Goal: Check status: Check status

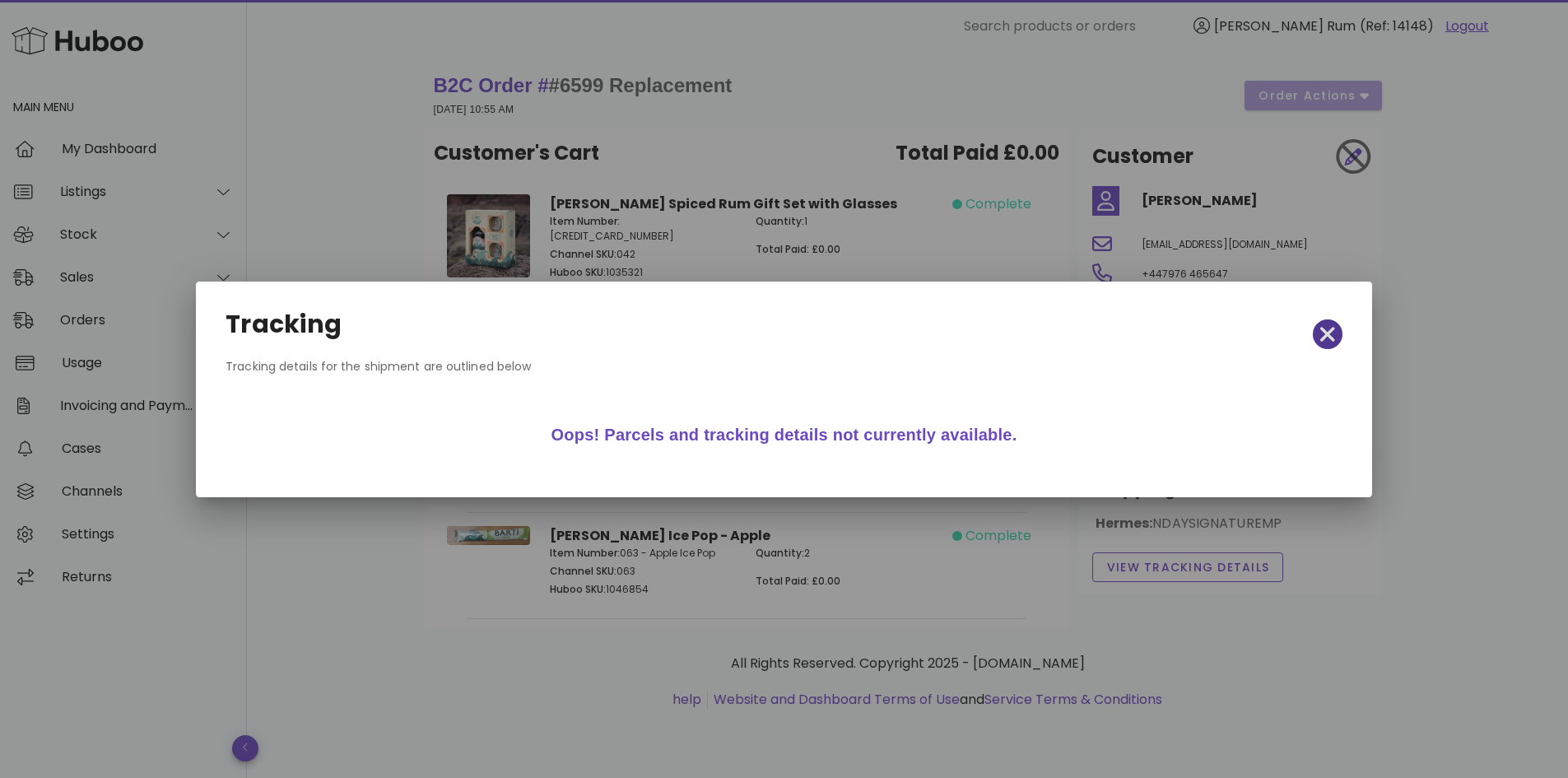
click at [1323, 331] on icon "button" at bounding box center [1328, 334] width 15 height 23
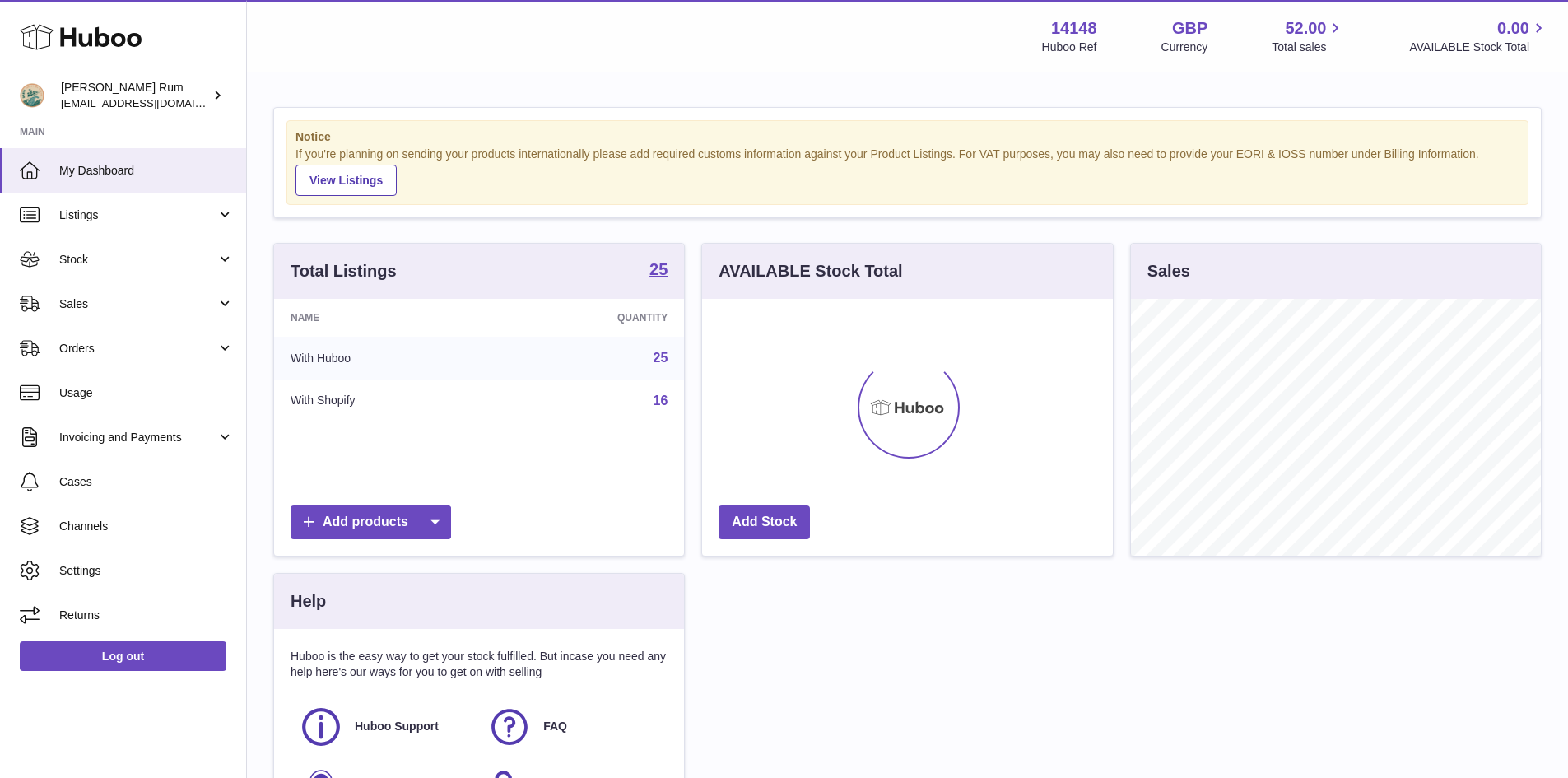
scroll to position [257, 411]
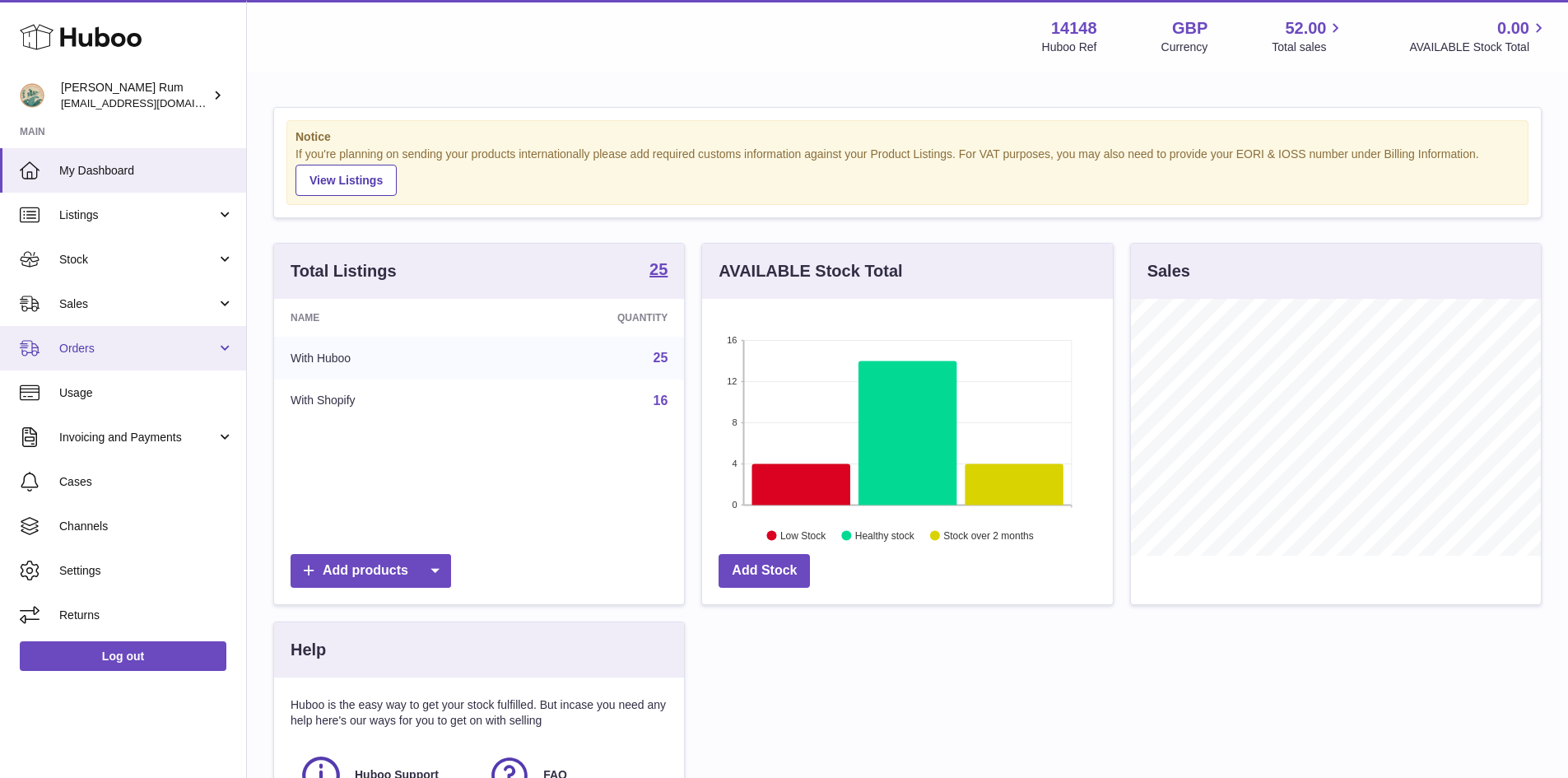
click at [98, 363] on link "Orders" at bounding box center [123, 347] width 246 height 44
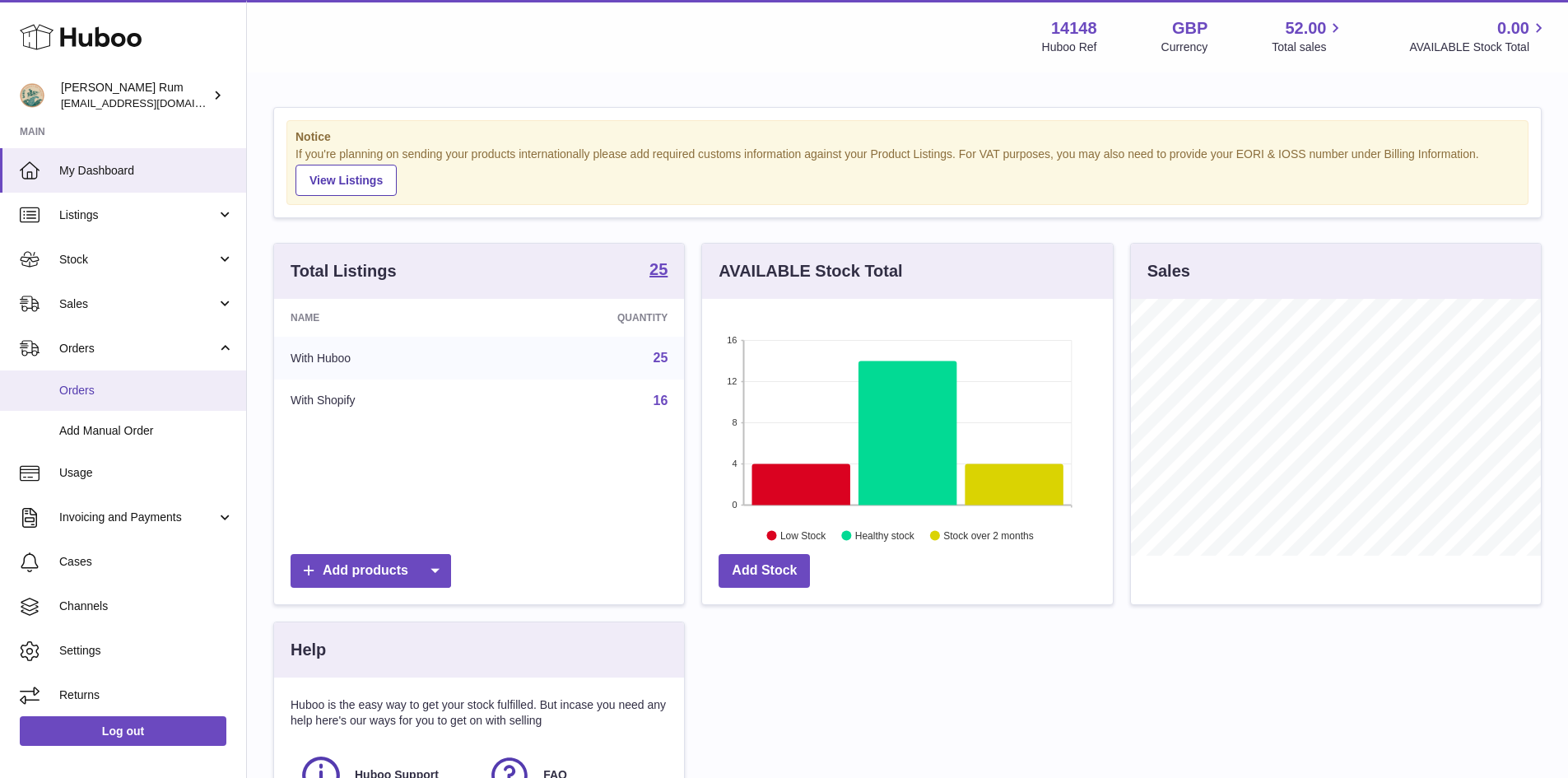
click at [94, 402] on link "Orders" at bounding box center [123, 390] width 246 height 41
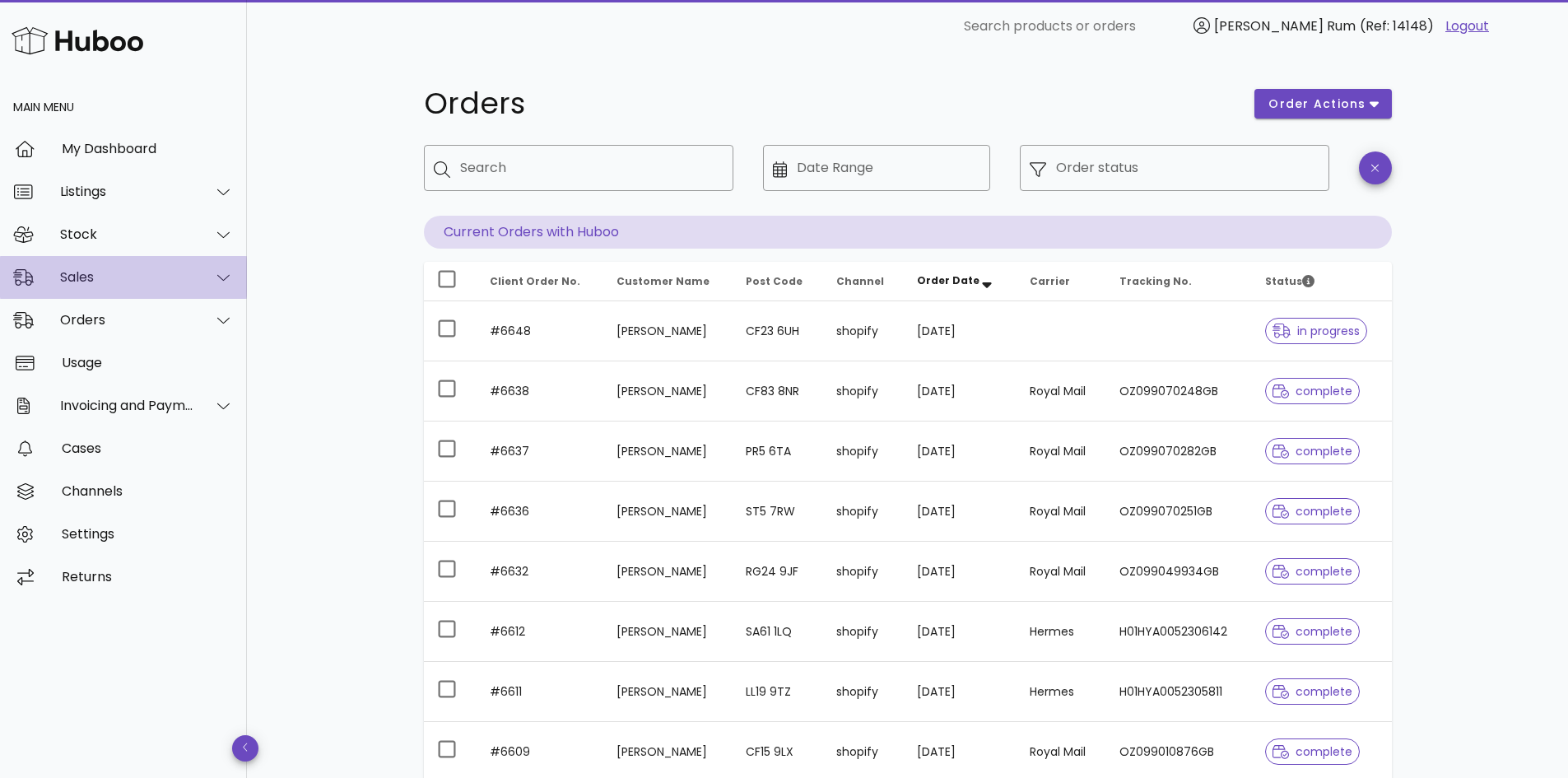
click at [177, 279] on div "Sales" at bounding box center [127, 277] width 134 height 16
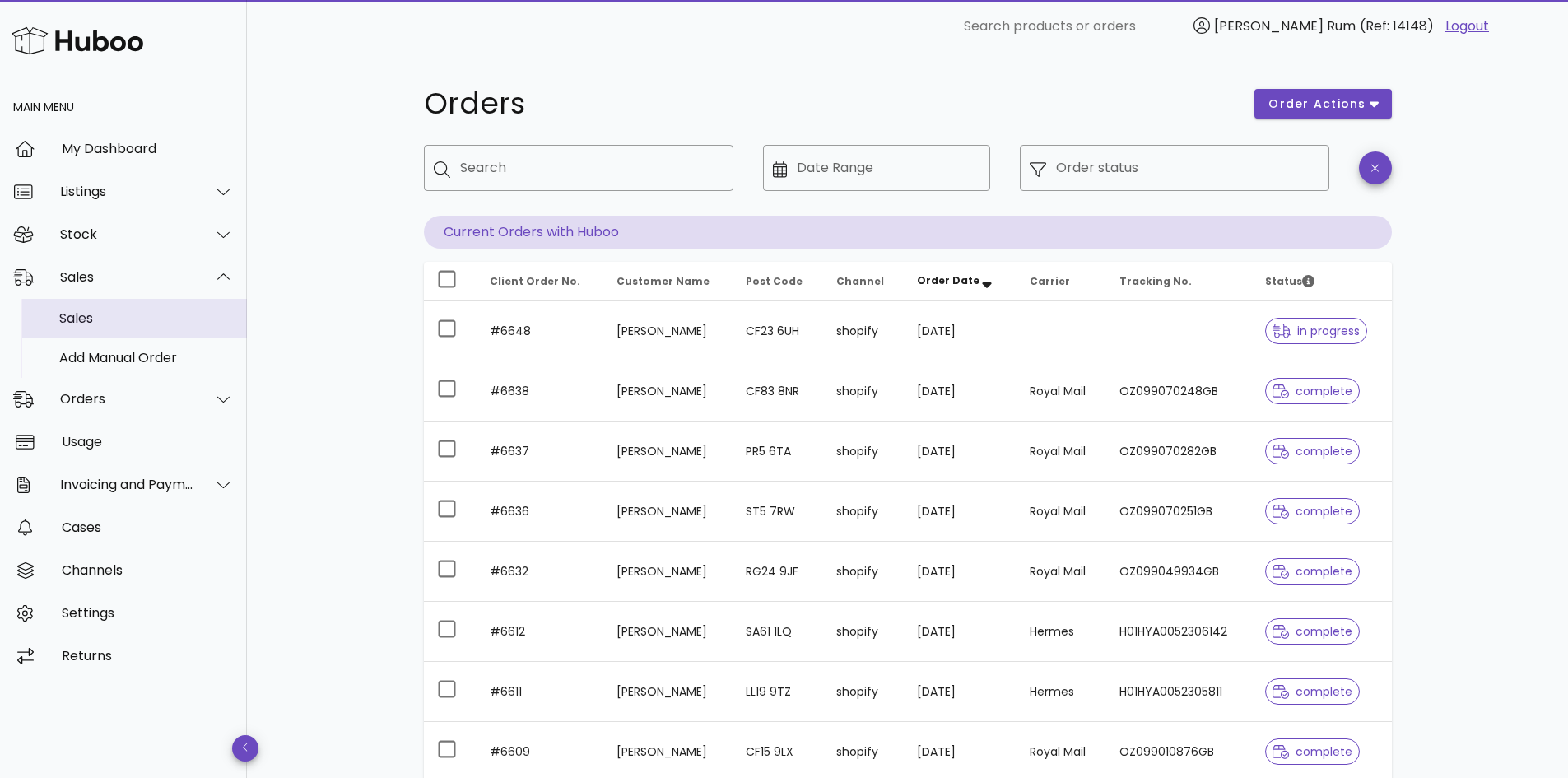
click at [153, 326] on div "Sales" at bounding box center [146, 318] width 175 height 16
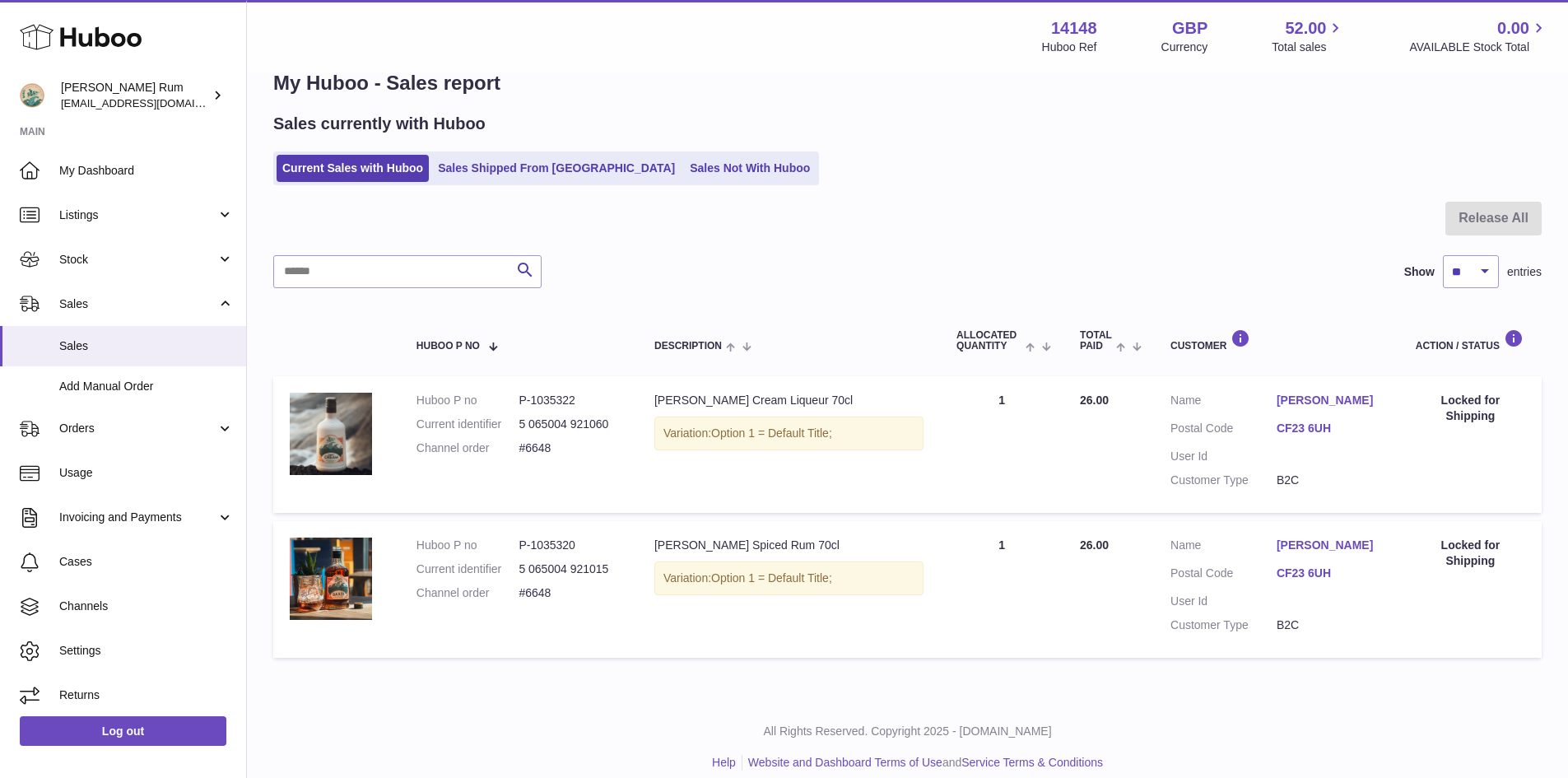
scroll to position [55, 0]
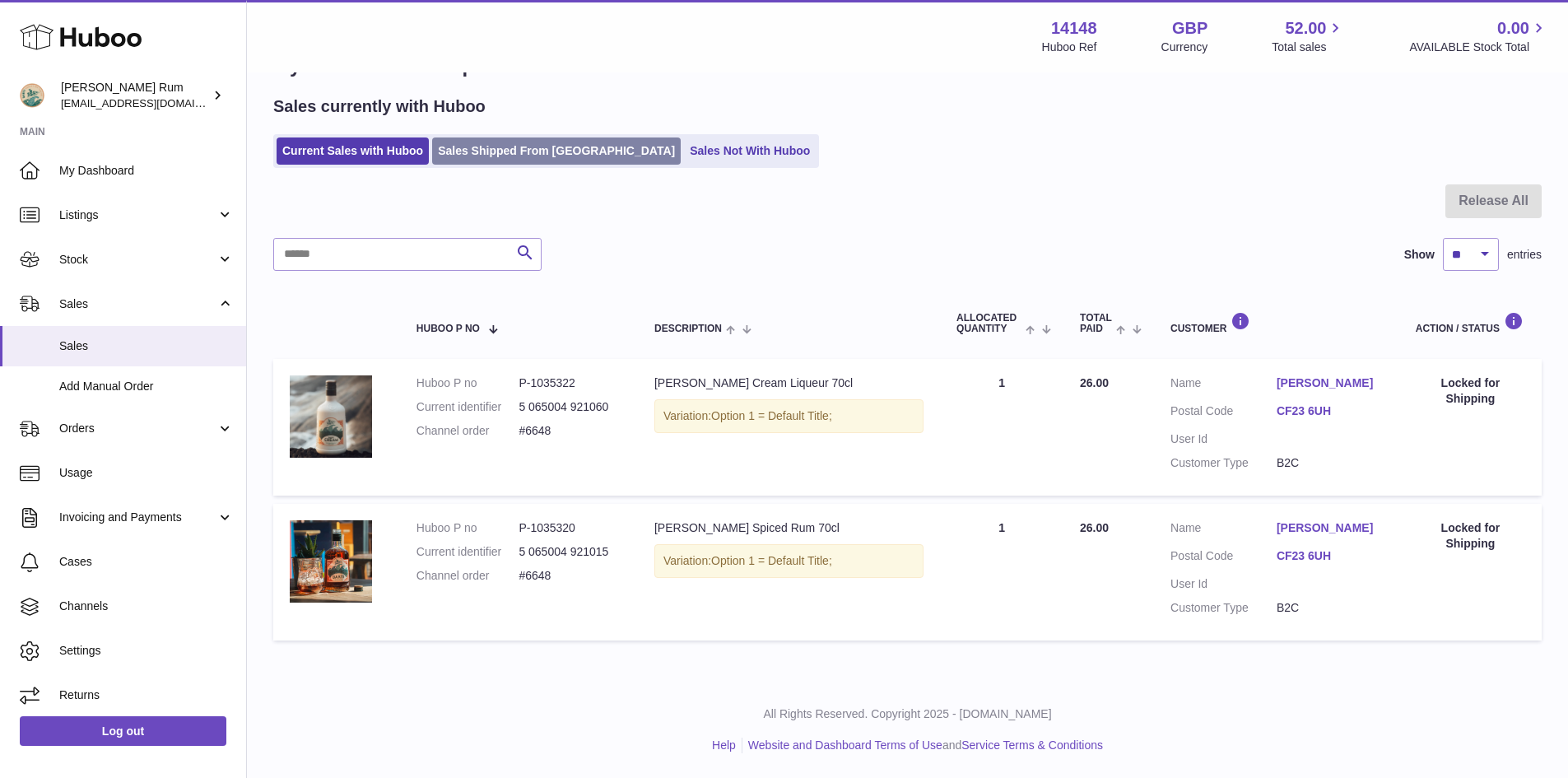
click at [494, 154] on link "Sales Shipped From Huboo" at bounding box center [556, 151] width 248 height 27
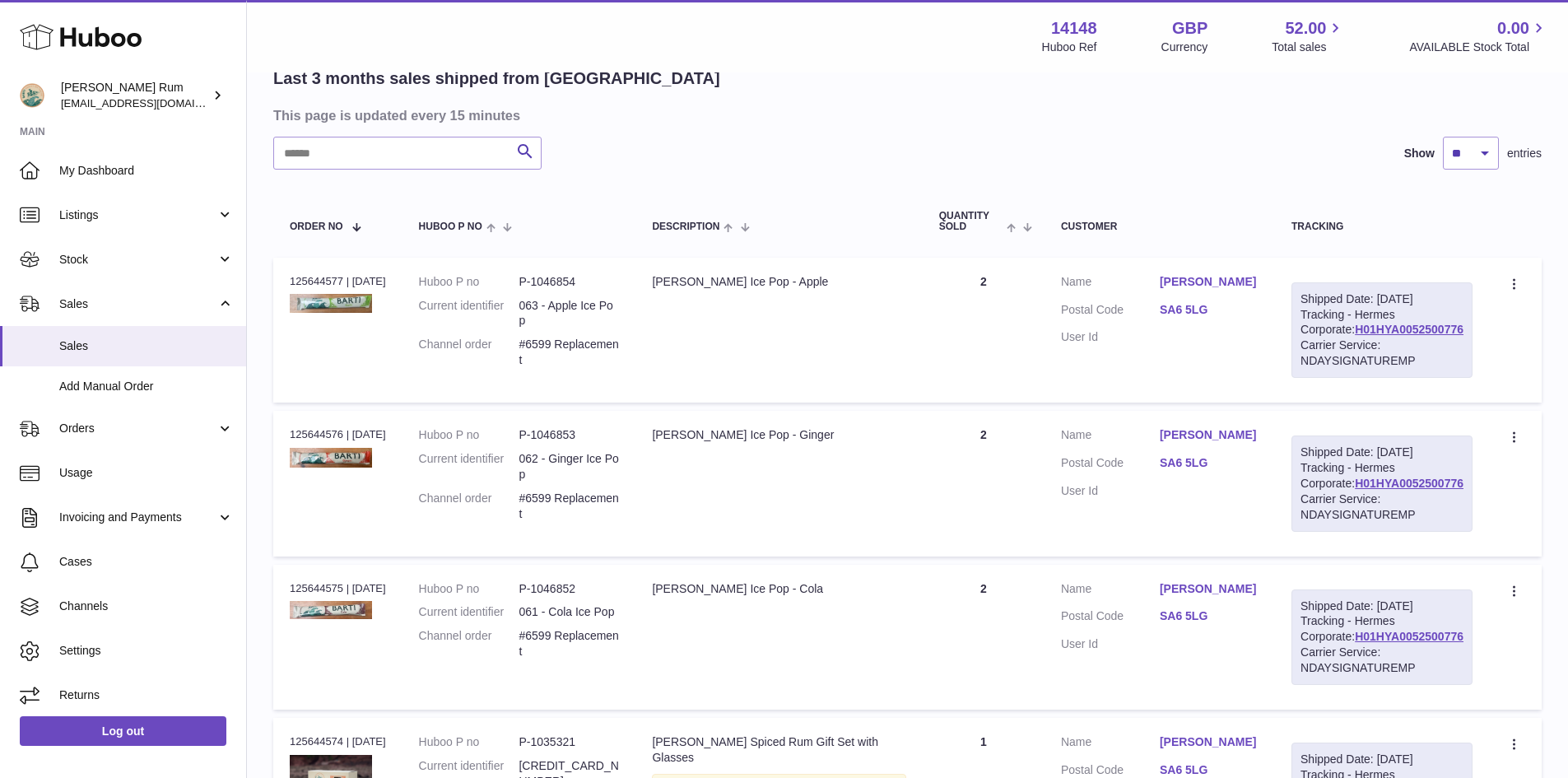
scroll to position [164, 0]
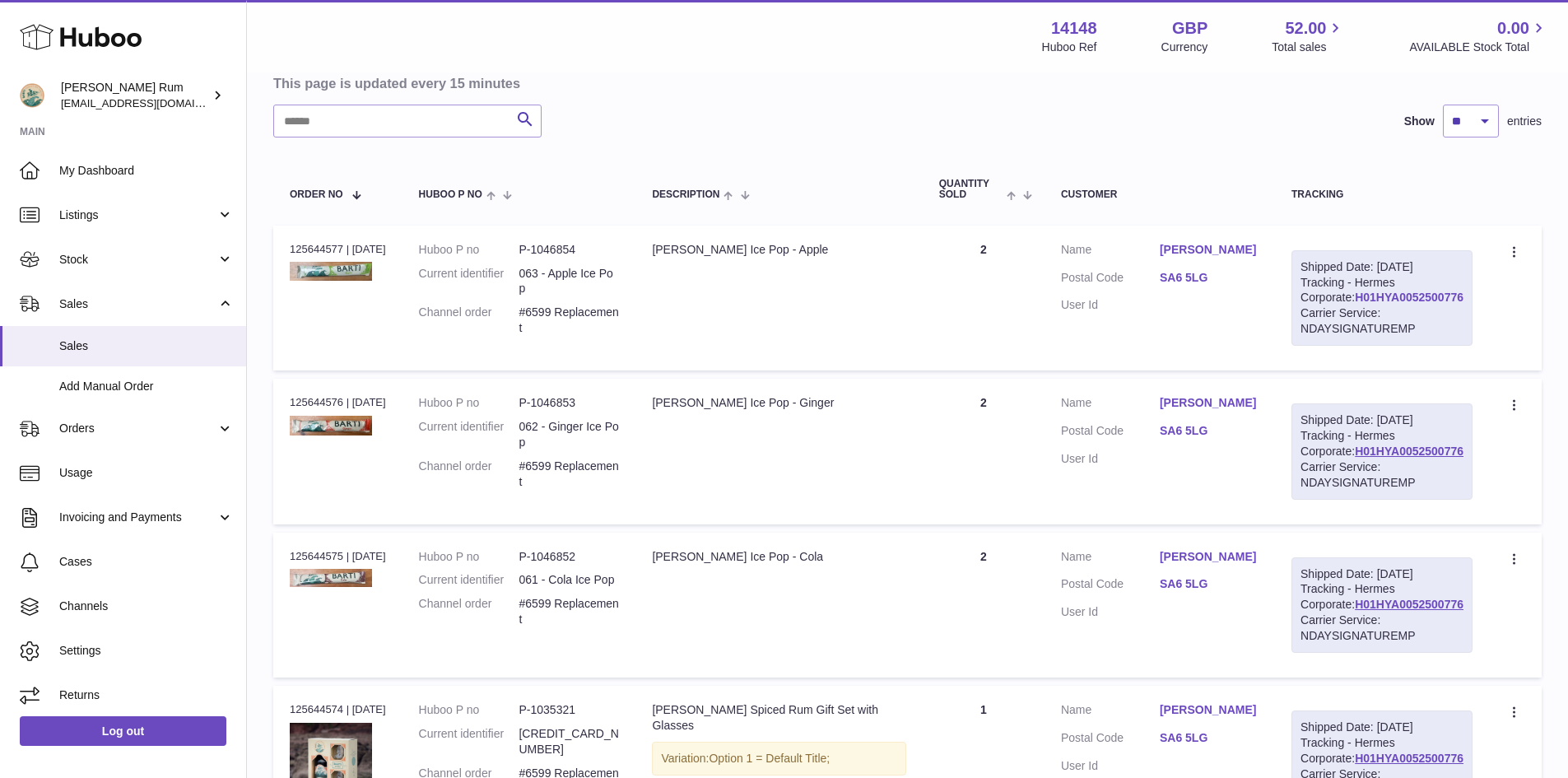
click at [1391, 304] on link "H01HYA0052500776" at bounding box center [1408, 297] width 109 height 13
click at [1367, 304] on link "H01HYA0052500776" at bounding box center [1408, 297] width 109 height 13
drag, startPoint x: 1461, startPoint y: 324, endPoint x: 1349, endPoint y: 322, distance: 112.0
click at [1349, 322] on div "Shipped Date: [DATE] Tracking - Hermes Corporate: H01HYA0052500776 Carrier Serv…" at bounding box center [1382, 297] width 181 height 95
copy link "H01HYA0052500776"
